Goal: Answer question/provide support: Share knowledge or assist other users

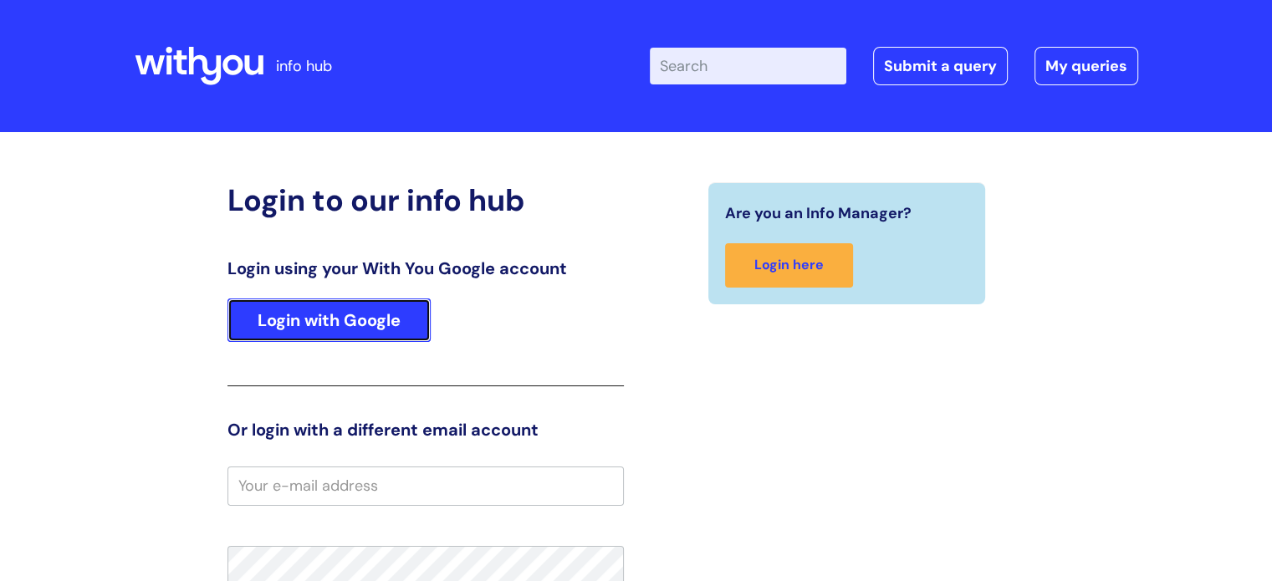
click at [351, 327] on link "Login with Google" at bounding box center [328, 319] width 203 height 43
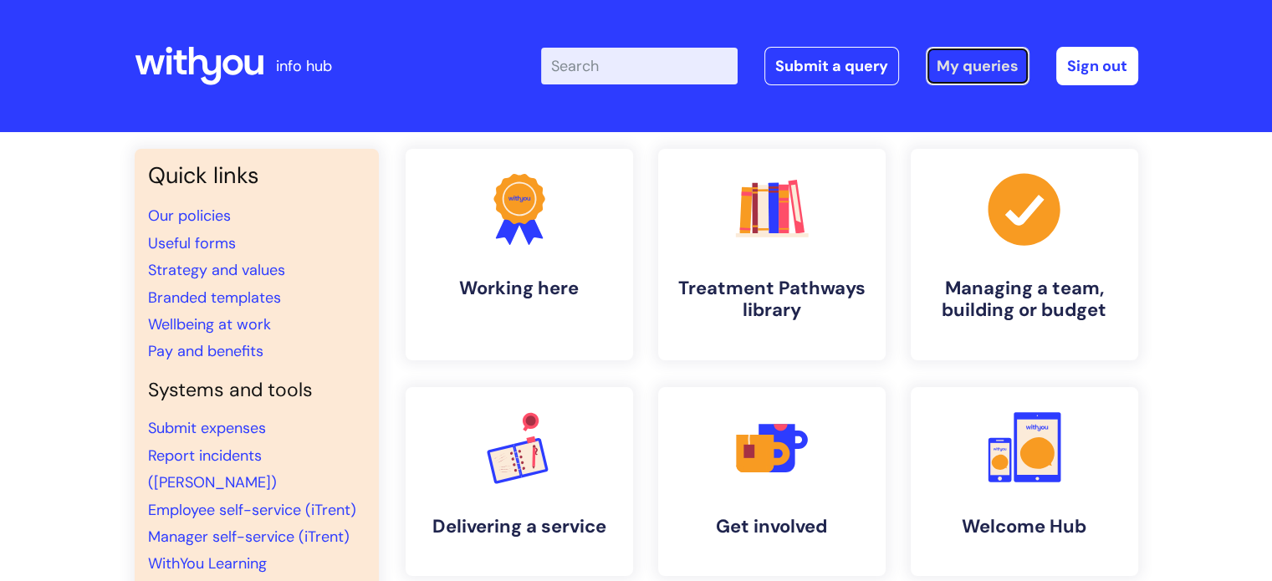
click at [946, 69] on link "My queries" at bounding box center [978, 66] width 104 height 38
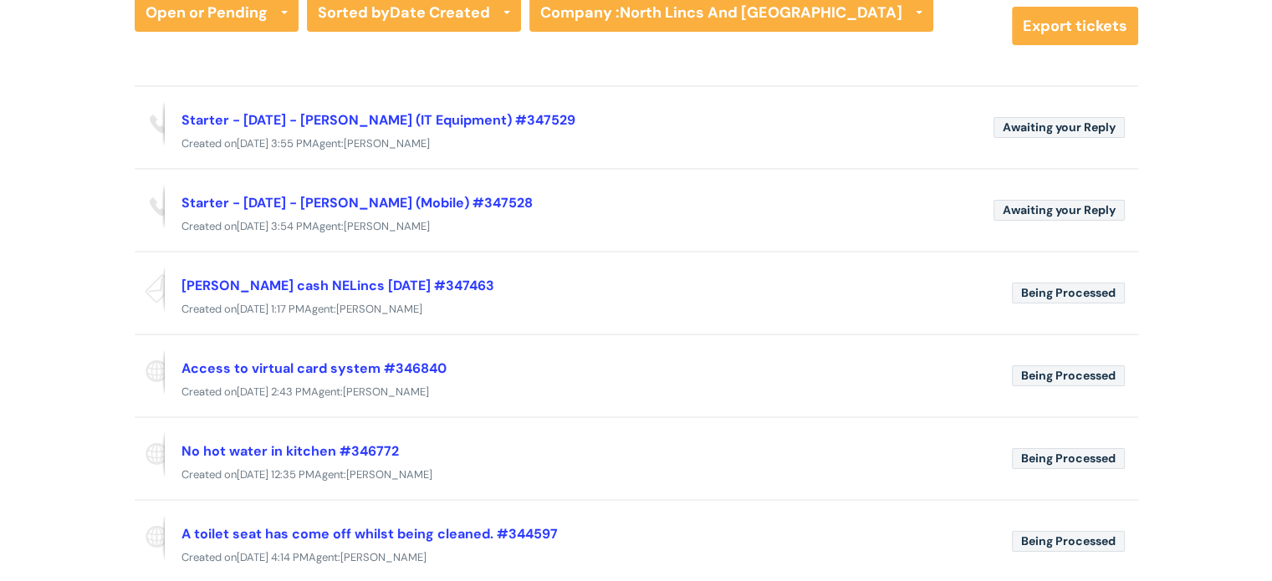
scroll to position [157, 0]
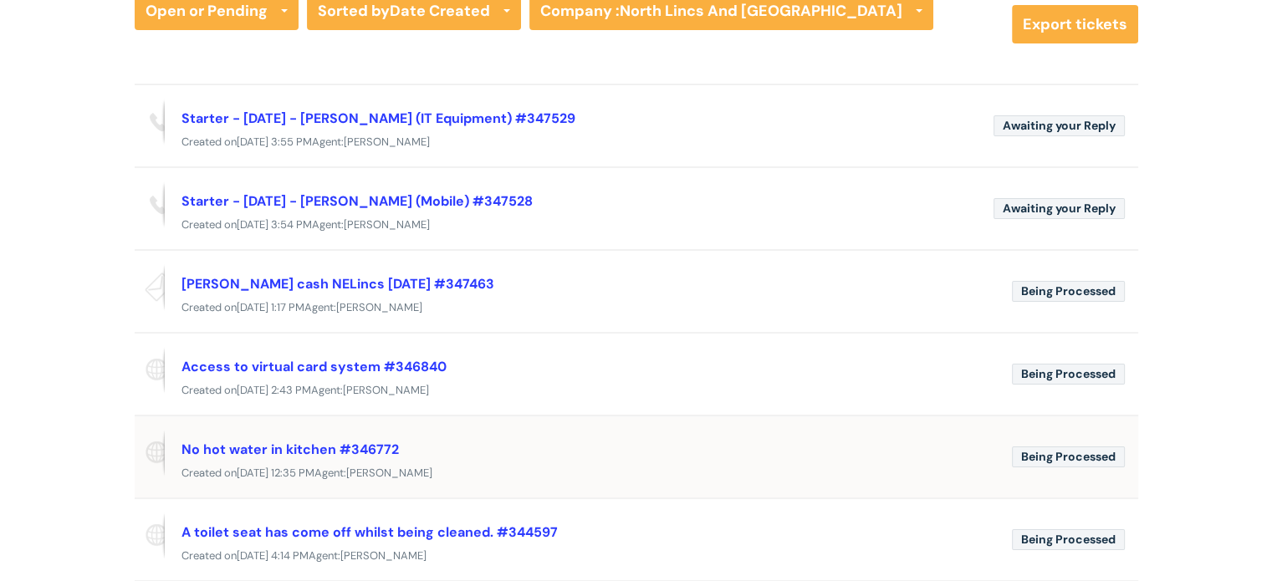
click at [614, 438] on div "No hot water in kitchen #346772" at bounding box center [589, 449] width 817 height 27
click at [316, 443] on link "No hot water in kitchen #346772" at bounding box center [289, 450] width 217 height 18
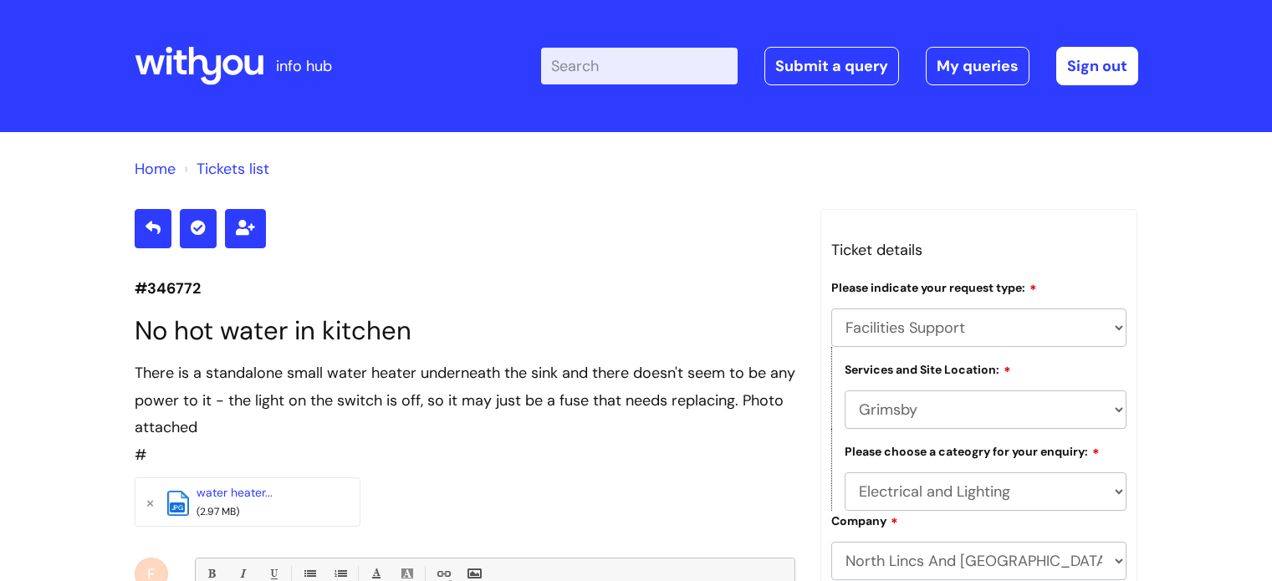
select select "Facilities Support"
select select "Grimsby"
select select "Electrical and Lighting"
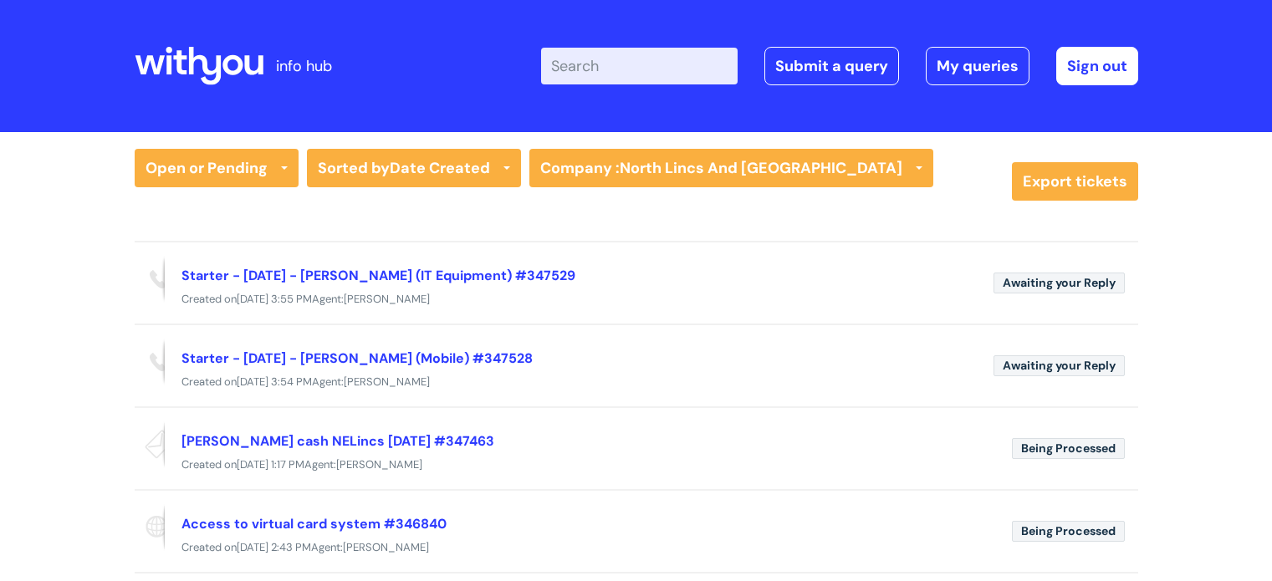
scroll to position [148, 0]
